Goal: Transaction & Acquisition: Purchase product/service

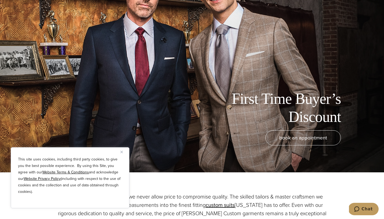
click at [123, 152] on button "Close" at bounding box center [123, 151] width 6 height 6
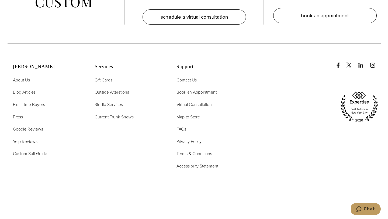
scroll to position [1315, 0]
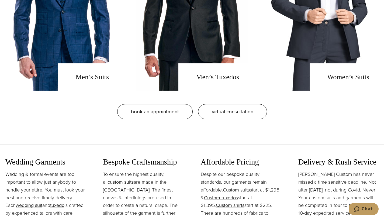
scroll to position [502, 0]
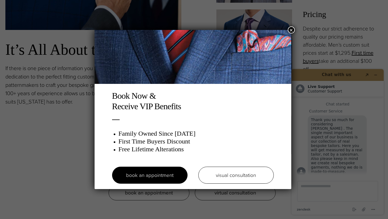
click at [290, 31] on button "×" at bounding box center [291, 29] width 7 height 7
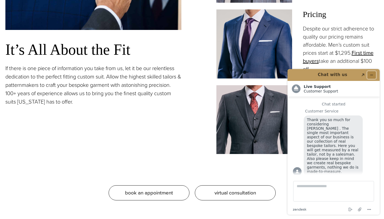
click at [371, 75] on icon "Minimize widget" at bounding box center [371, 75] width 2 height 0
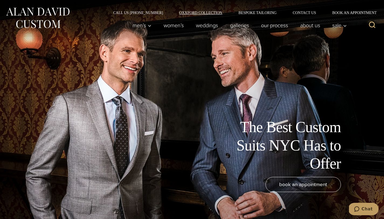
click at [204, 13] on link "Oxxford Collection" at bounding box center [200, 13] width 59 height 4
